Goal: Download file/media

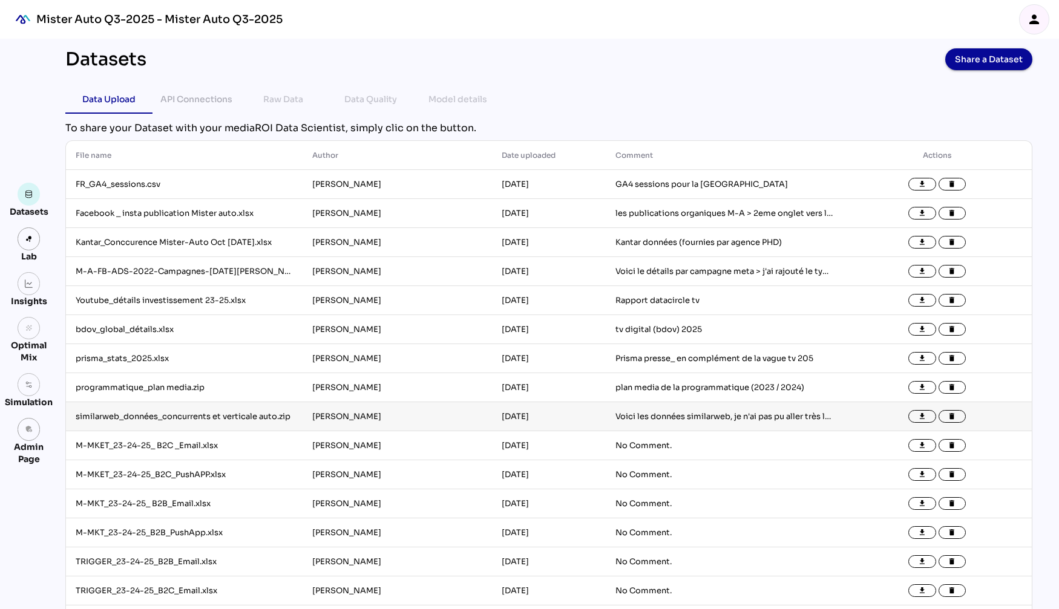
click at [197, 419] on td "similarweb_données_concurrents et verticale auto.zip" at bounding box center [184, 416] width 237 height 29
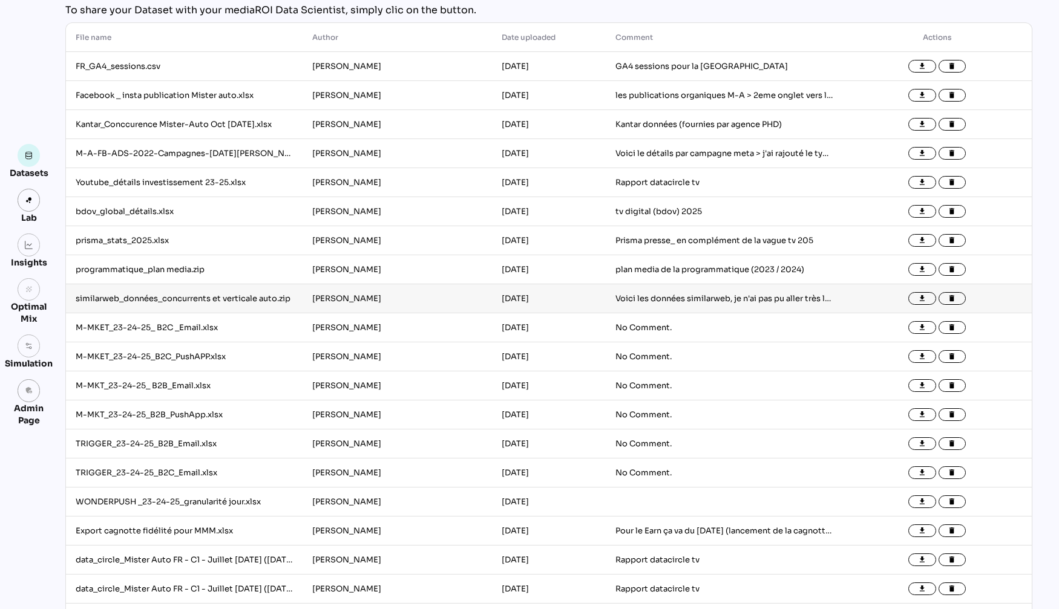
scroll to position [79, 0]
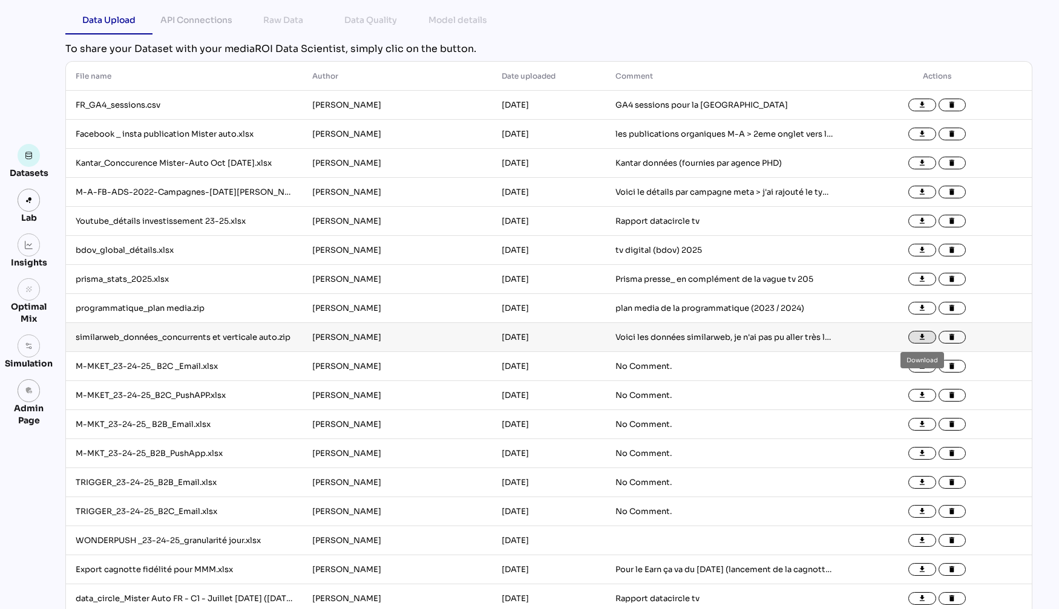
click at [922, 337] on icon "file_download" at bounding box center [922, 337] width 8 height 8
click at [922, 281] on icon "file_download" at bounding box center [922, 279] width 8 height 8
click at [167, 221] on td "Youtube_détails investissement 23-25.xlsx" at bounding box center [184, 221] width 237 height 29
click at [928, 222] on button "file_download" at bounding box center [922, 221] width 28 height 13
click at [172, 192] on td "M-A-FB-ADS-2022-Campagnes-[DATE][PERSON_NAME]-[DATE] (1).xlsx" at bounding box center [184, 192] width 237 height 29
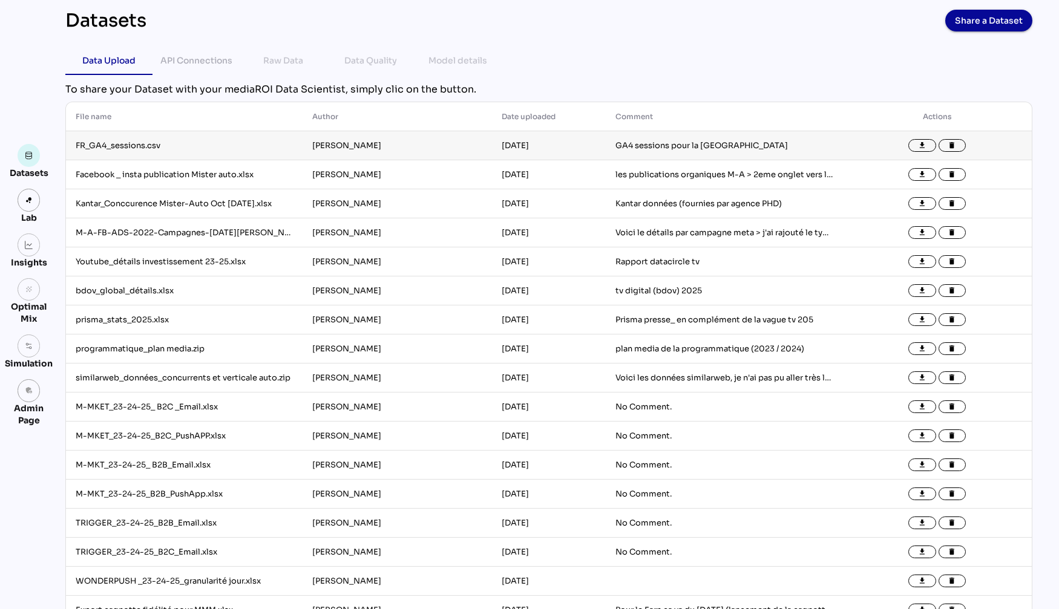
scroll to position [0, 0]
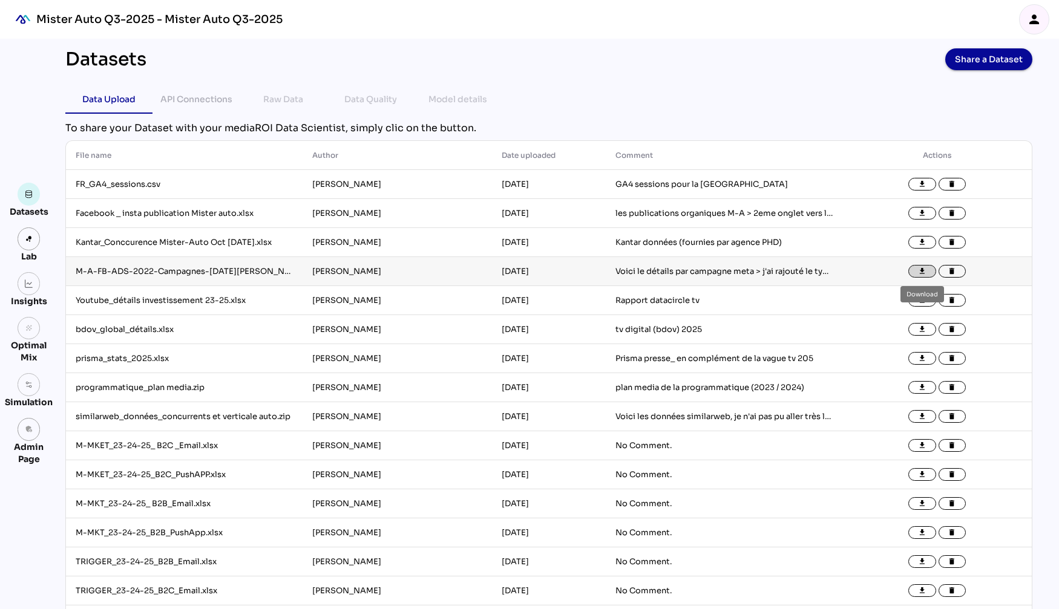
click at [921, 275] on icon "file_download" at bounding box center [922, 271] width 8 height 8
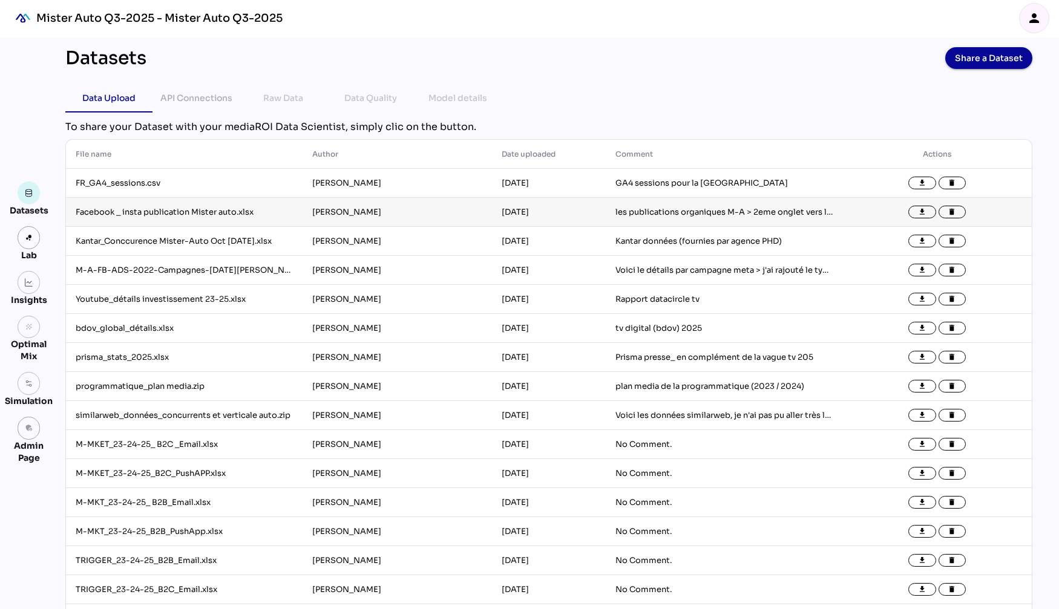
click at [231, 214] on td "Facebook _ insta publication Mister auto.xlsx" at bounding box center [184, 212] width 237 height 29
click at [920, 215] on icon "file_download" at bounding box center [922, 212] width 8 height 8
click at [123, 178] on td "FR_GA4_sessions.csv" at bounding box center [184, 183] width 237 height 29
click at [920, 180] on icon "file_download" at bounding box center [922, 183] width 8 height 8
click at [99, 244] on td "Kantar_Conccurence Mister-Auto Oct [DATE].xlsx" at bounding box center [184, 241] width 237 height 29
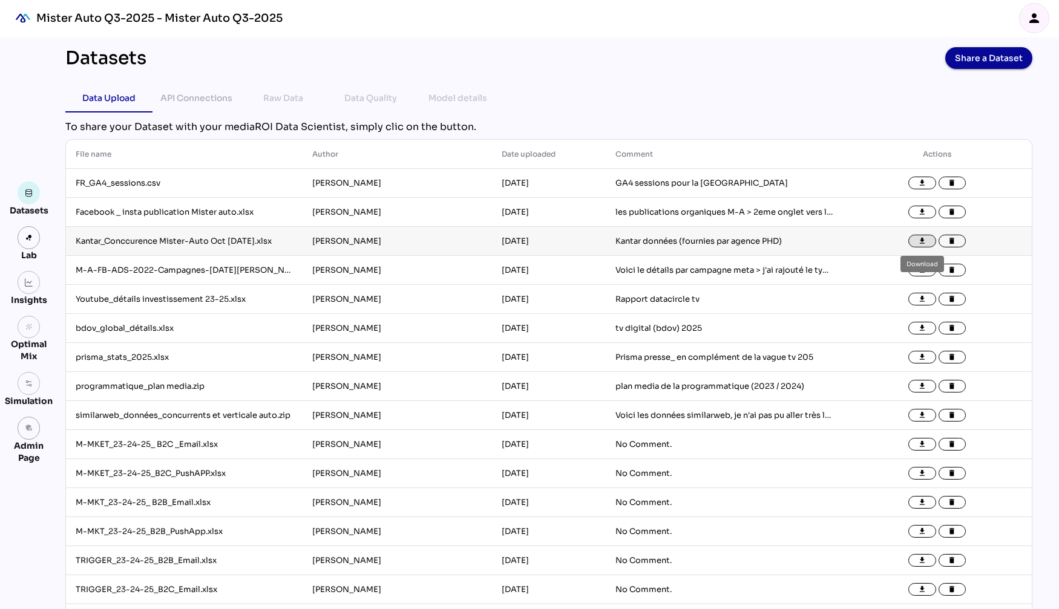
click at [926, 243] on icon "file_download" at bounding box center [922, 241] width 8 height 8
click at [190, 97] on div "API Connections" at bounding box center [196, 98] width 72 height 15
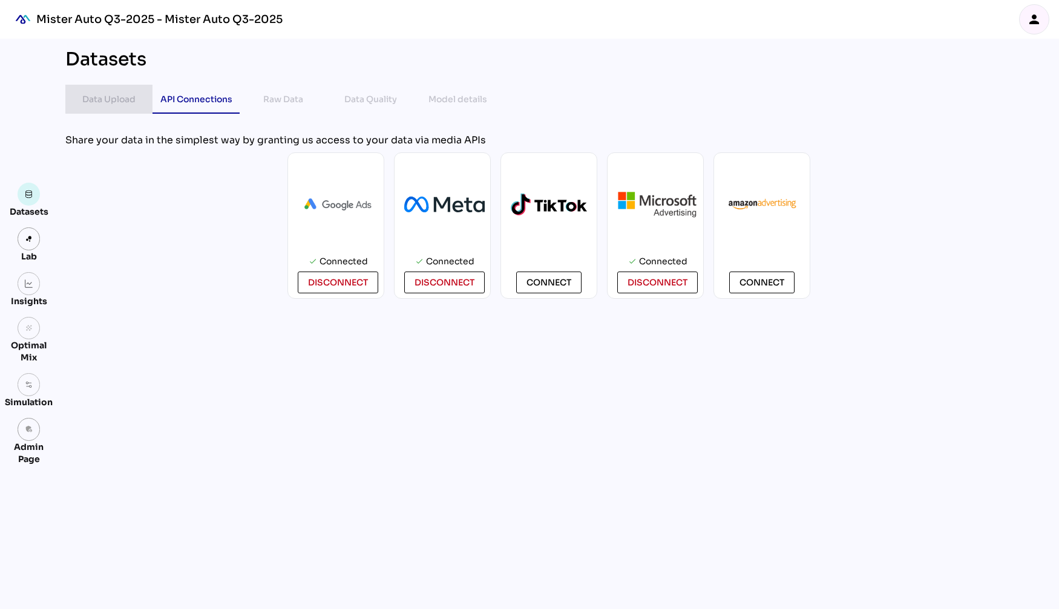
click at [114, 99] on div "Data Upload" at bounding box center [108, 99] width 53 height 15
